Goal: Task Accomplishment & Management: Manage account settings

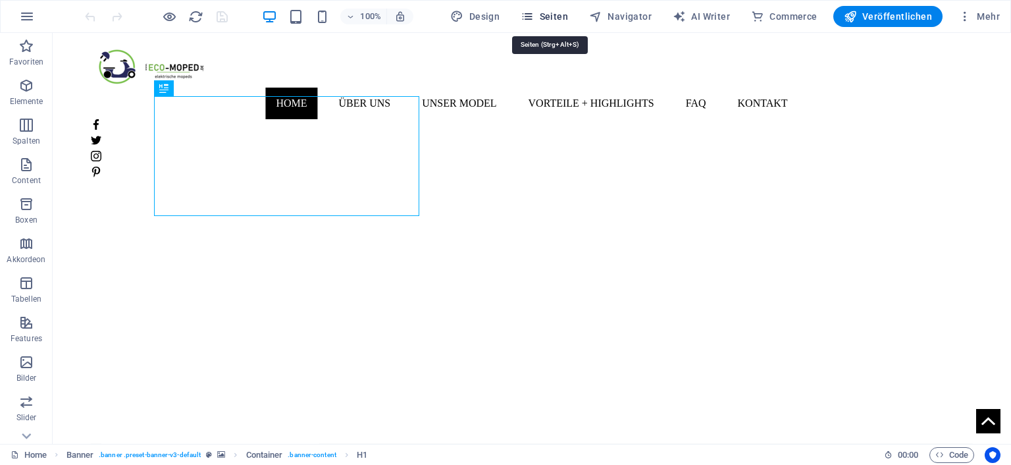
click at [544, 14] on span "Seiten" at bounding box center [544, 16] width 47 height 13
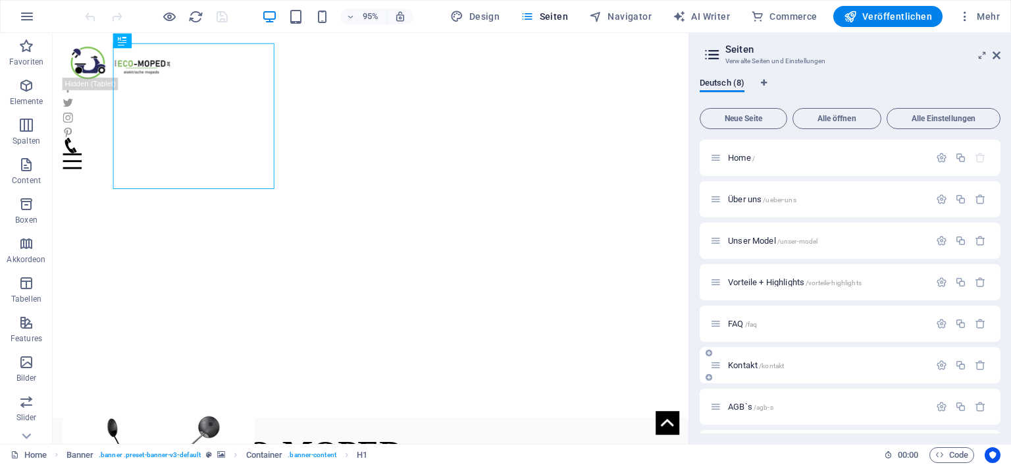
scroll to position [38, 0]
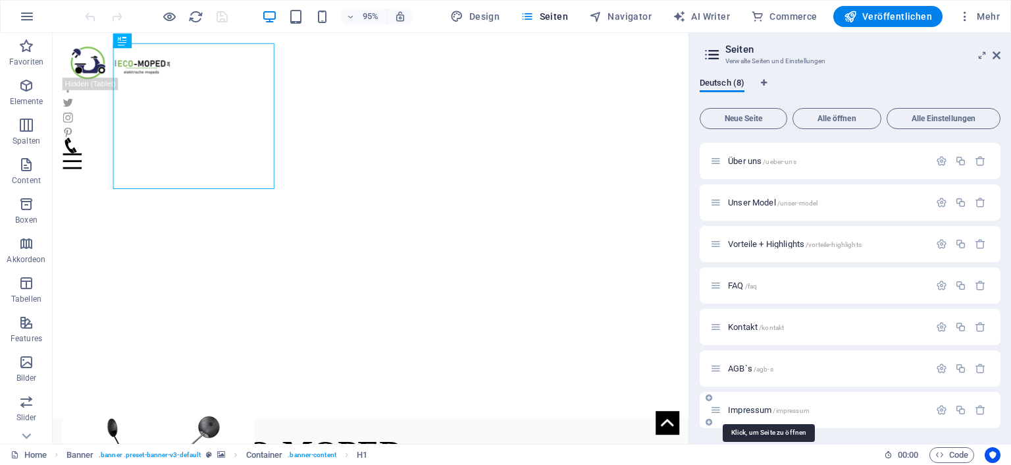
click at [747, 409] on span "Impressum /impressum" at bounding box center [769, 410] width 82 height 10
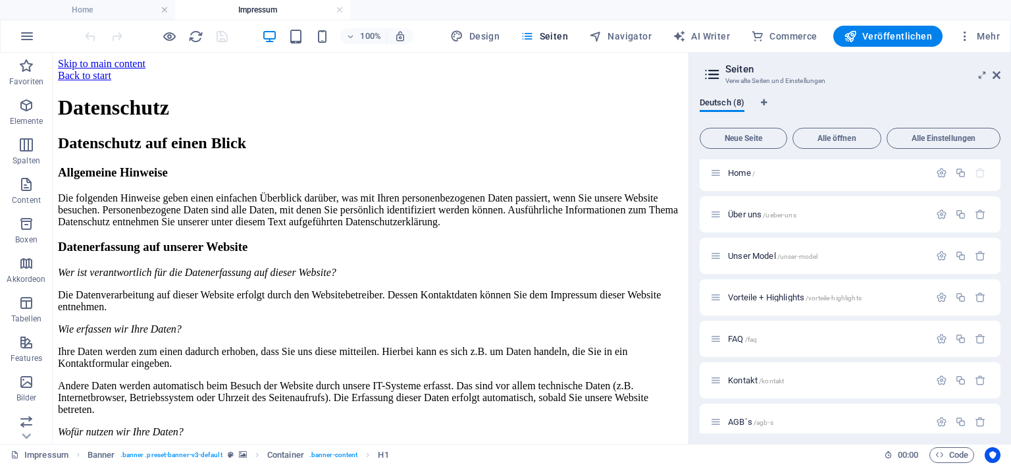
scroll to position [0, 0]
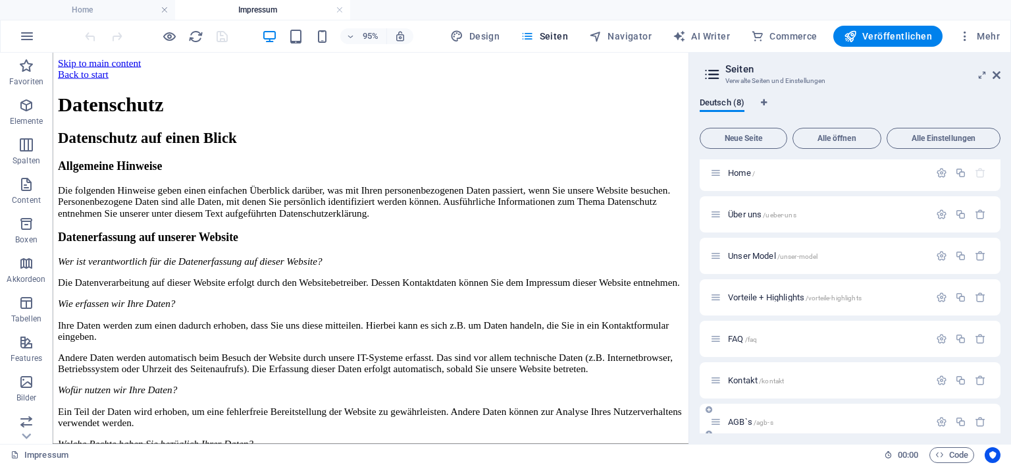
click at [738, 421] on span "AGB`s /agb-s" at bounding box center [750, 422] width 45 height 10
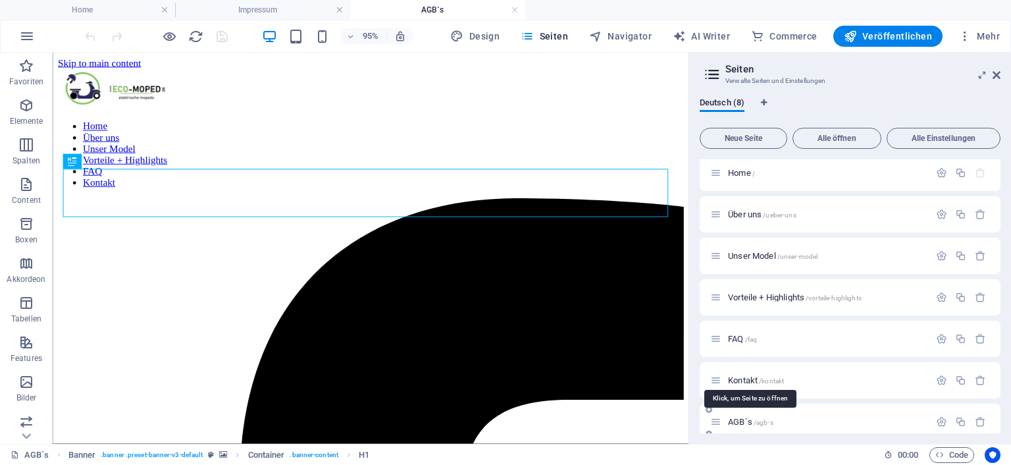
click at [739, 417] on span "AGB`s /agb-s" at bounding box center [750, 422] width 45 height 10
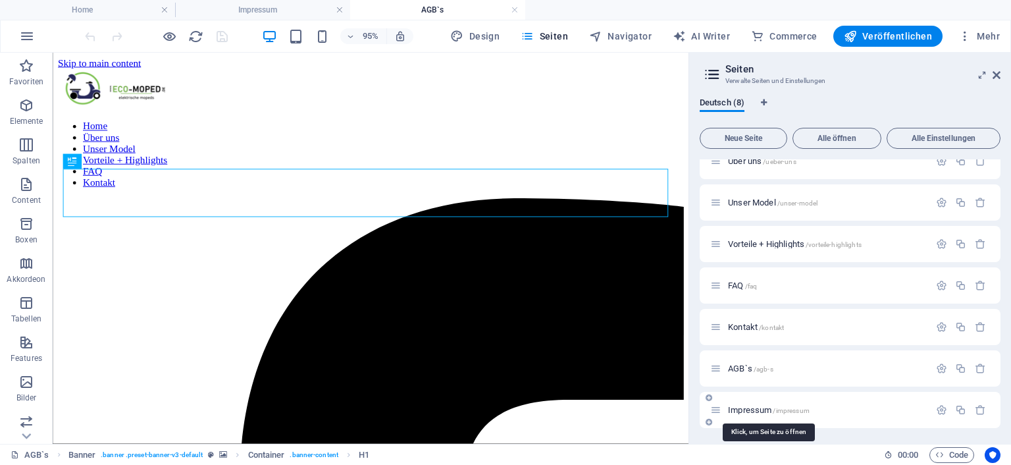
click at [741, 410] on span "Impressum /impressum" at bounding box center [769, 410] width 82 height 10
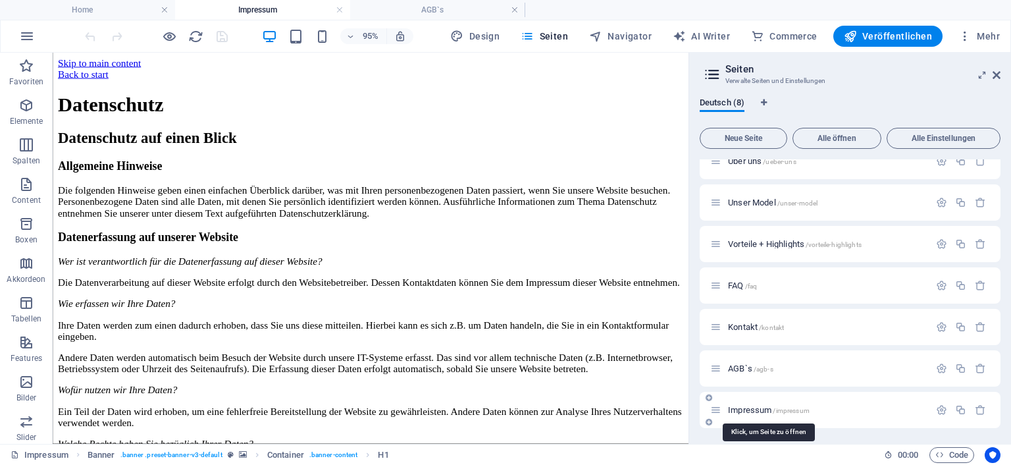
click at [741, 411] on span "Impressum /impressum" at bounding box center [769, 410] width 82 height 10
click at [936, 411] on icon "button" at bounding box center [941, 409] width 11 height 11
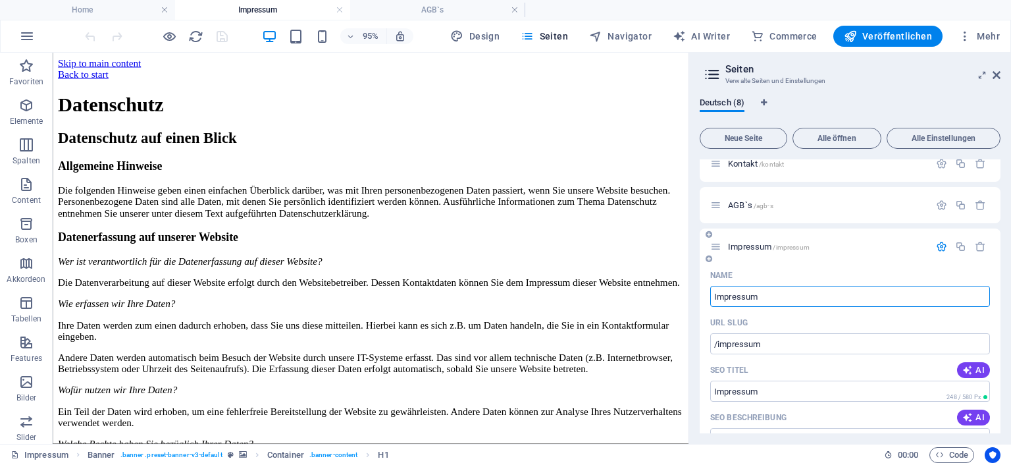
drag, startPoint x: 771, startPoint y: 296, endPoint x: 648, endPoint y: 288, distance: 123.4
click at [710, 288] on input "Impressum" at bounding box center [850, 296] width 280 height 21
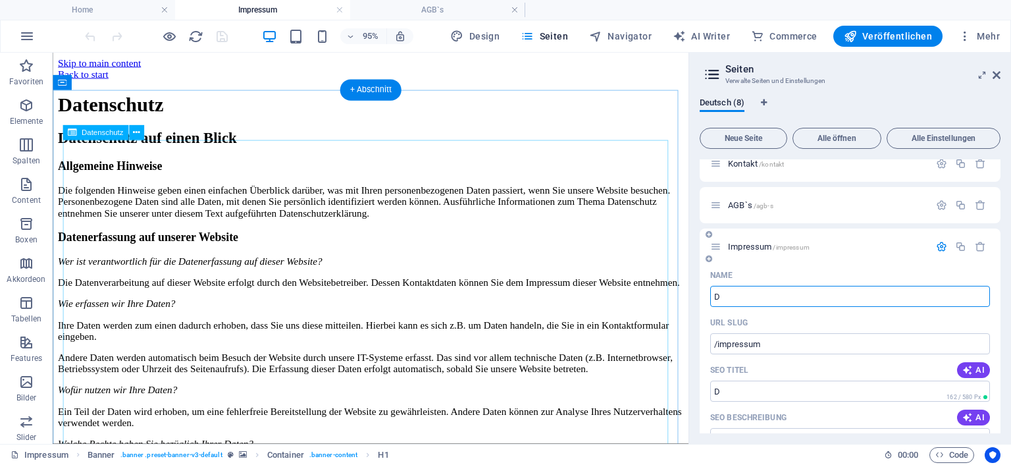
type input "D"
type input "/d"
type input "Dat"
type input "/da"
type input "Date"
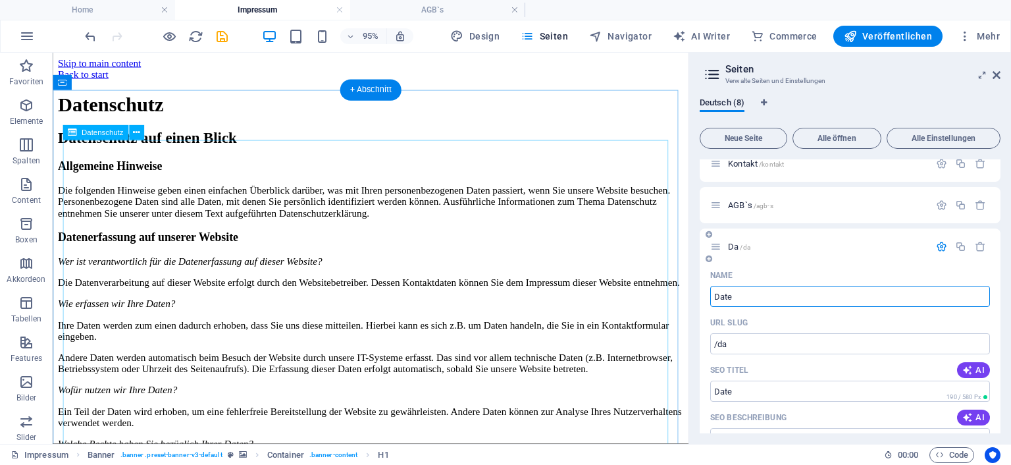
type input "/date"
type input "Daten"
type input "/daten"
type input "Datensch"
type input "/datensc"
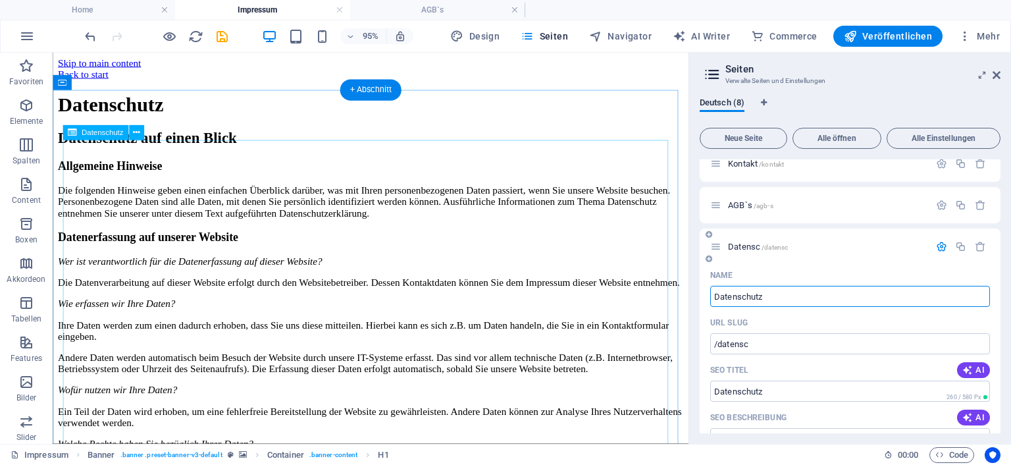
type input "Datenschutz"
type input "/datenschutz"
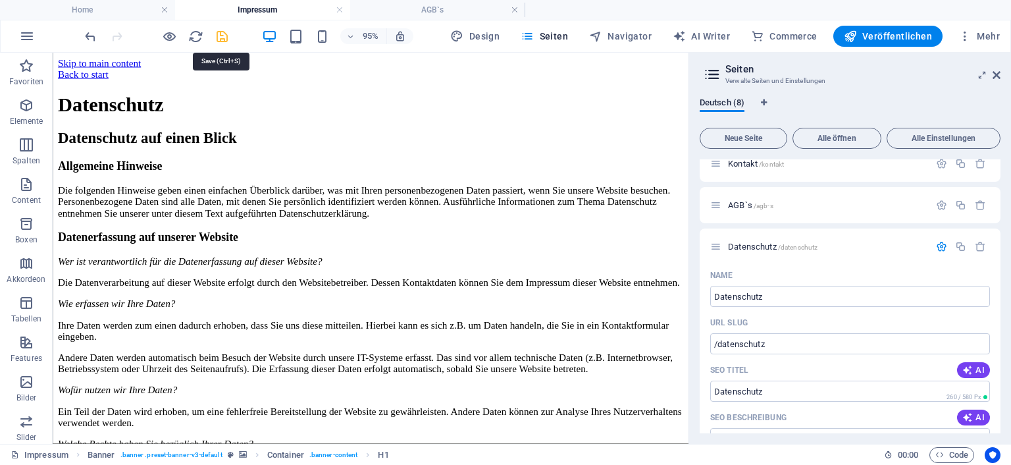
click at [221, 38] on icon "save" at bounding box center [222, 36] width 15 height 15
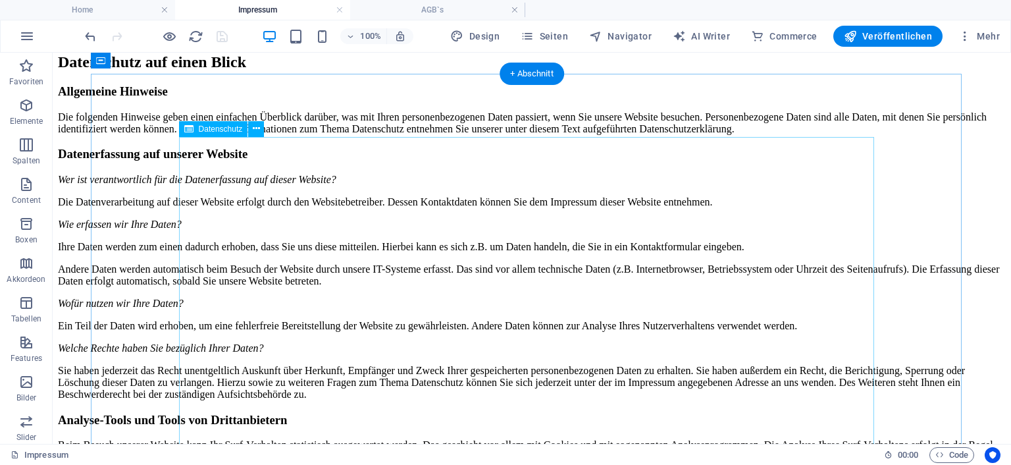
scroll to position [0, 0]
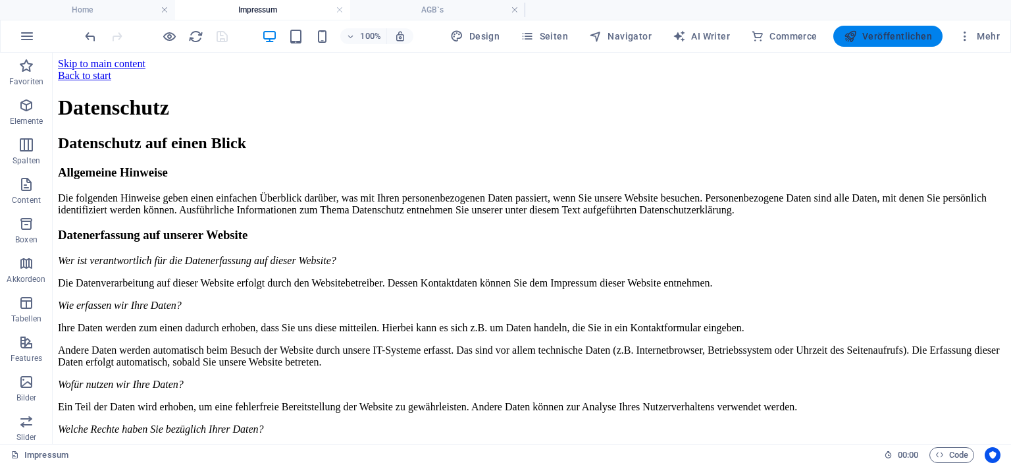
click at [894, 37] on span "Veröffentlichen" at bounding box center [888, 36] width 88 height 13
